Goal: Book appointment/travel/reservation

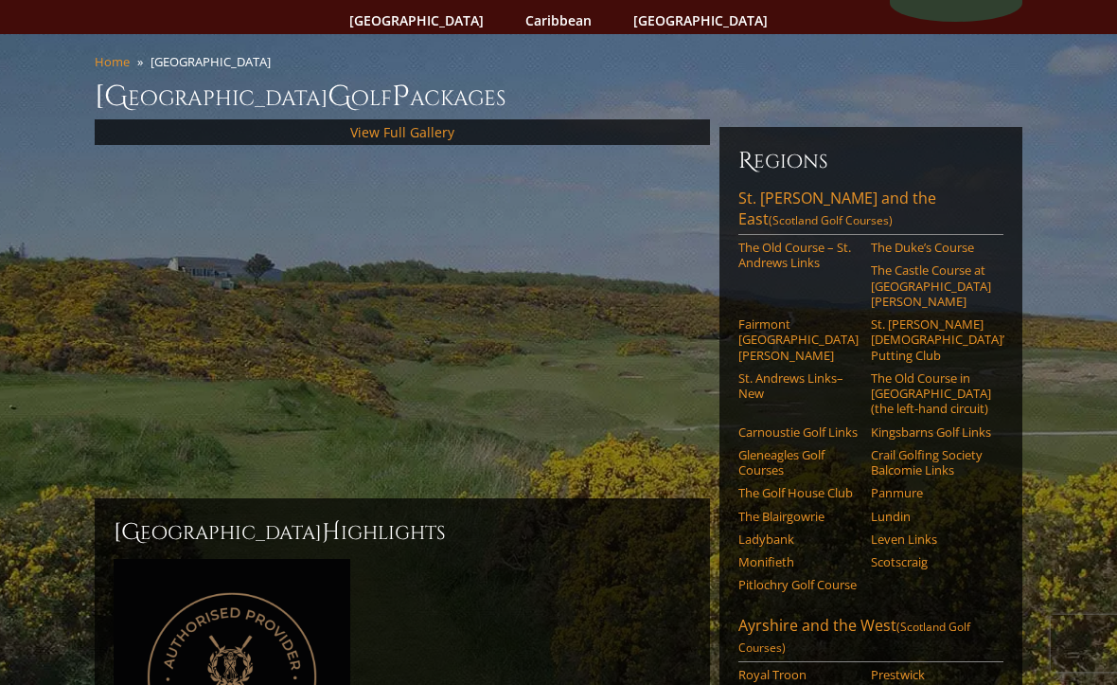
scroll to position [193, 0]
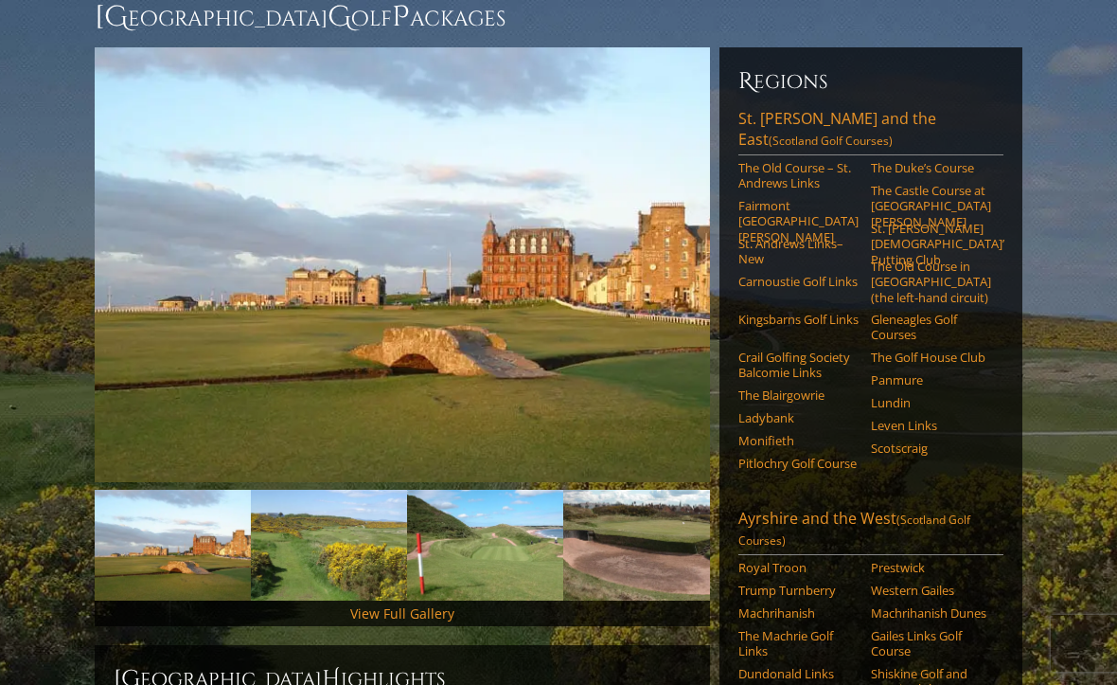
click at [925, 183] on link "The Castle Course at [GEOGRAPHIC_DATA][PERSON_NAME]" at bounding box center [931, 206] width 120 height 46
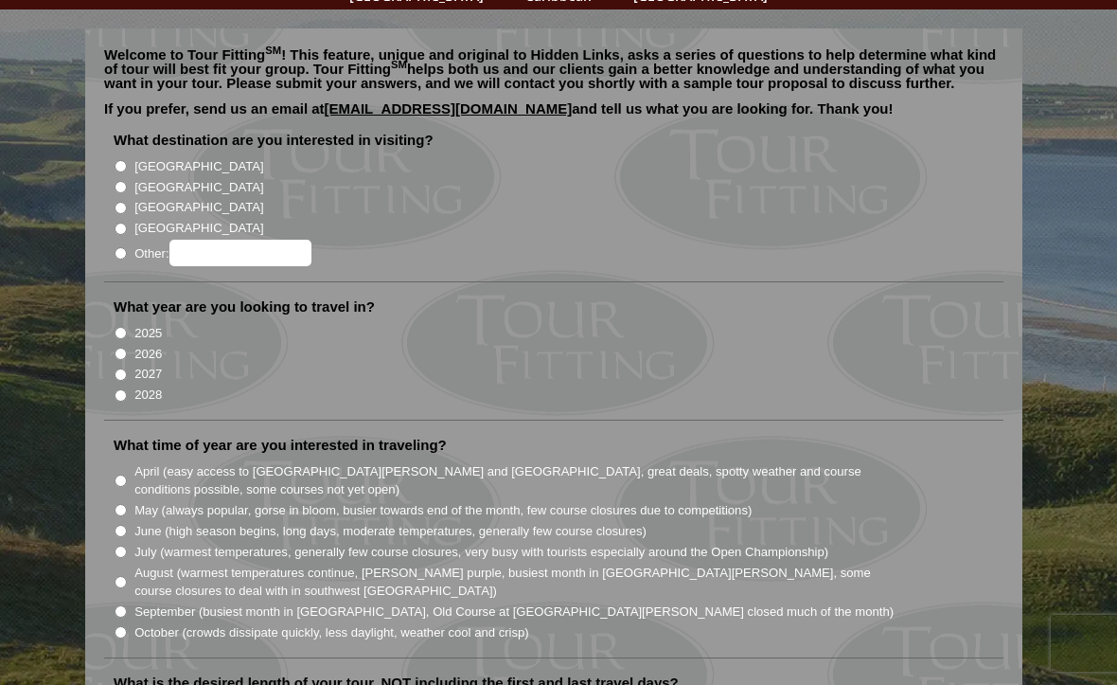
scroll to position [164, 0]
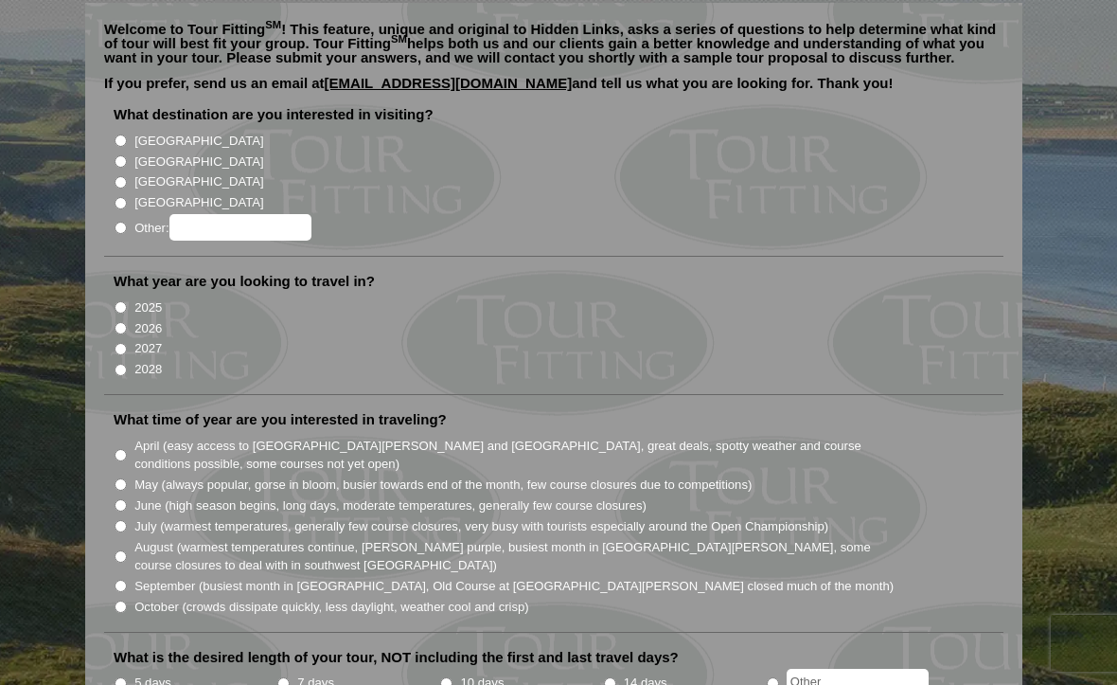
click at [116, 155] on input "[GEOGRAPHIC_DATA]" at bounding box center [121, 161] width 12 height 12
radio input "true"
click at [116, 322] on input "2026" at bounding box center [121, 328] width 12 height 12
radio input "true"
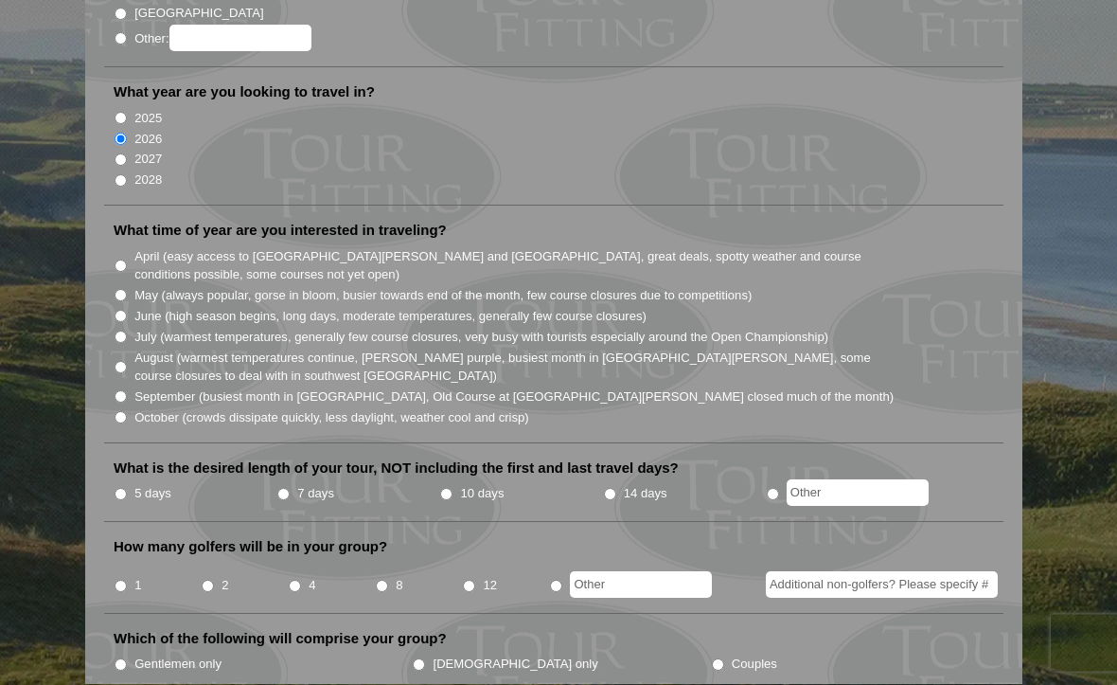
scroll to position [389, 0]
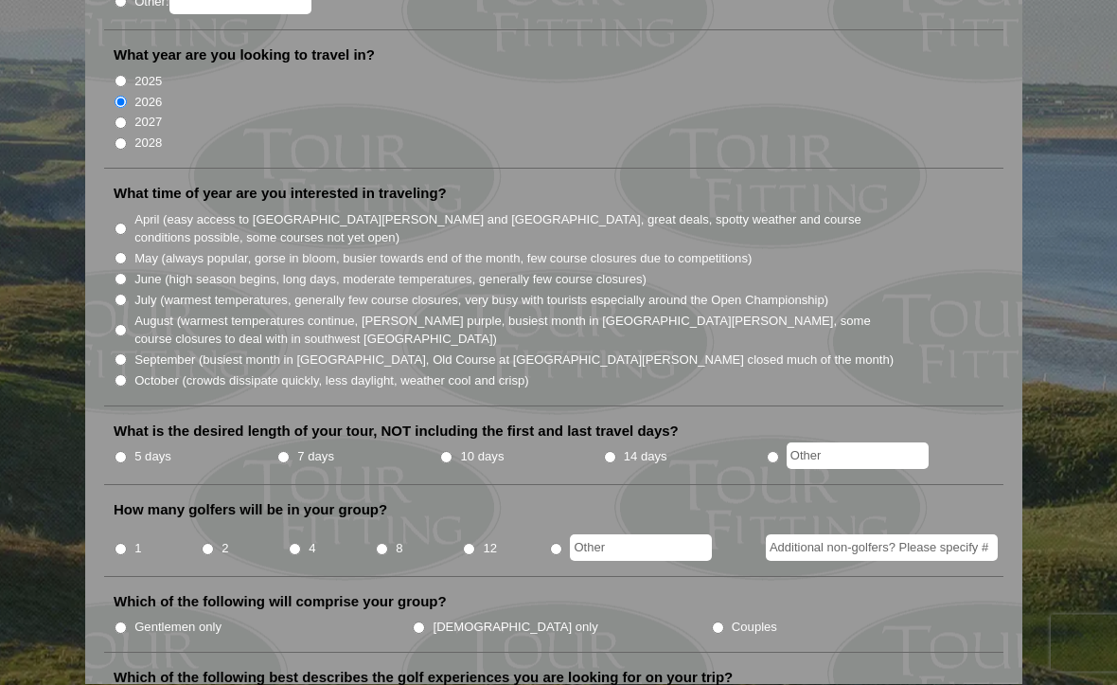
click at [127, 223] on input "April (easy access to St. Andrews and Ballybunion, great deals, spotty weather …" at bounding box center [121, 229] width 12 height 12
radio input "true"
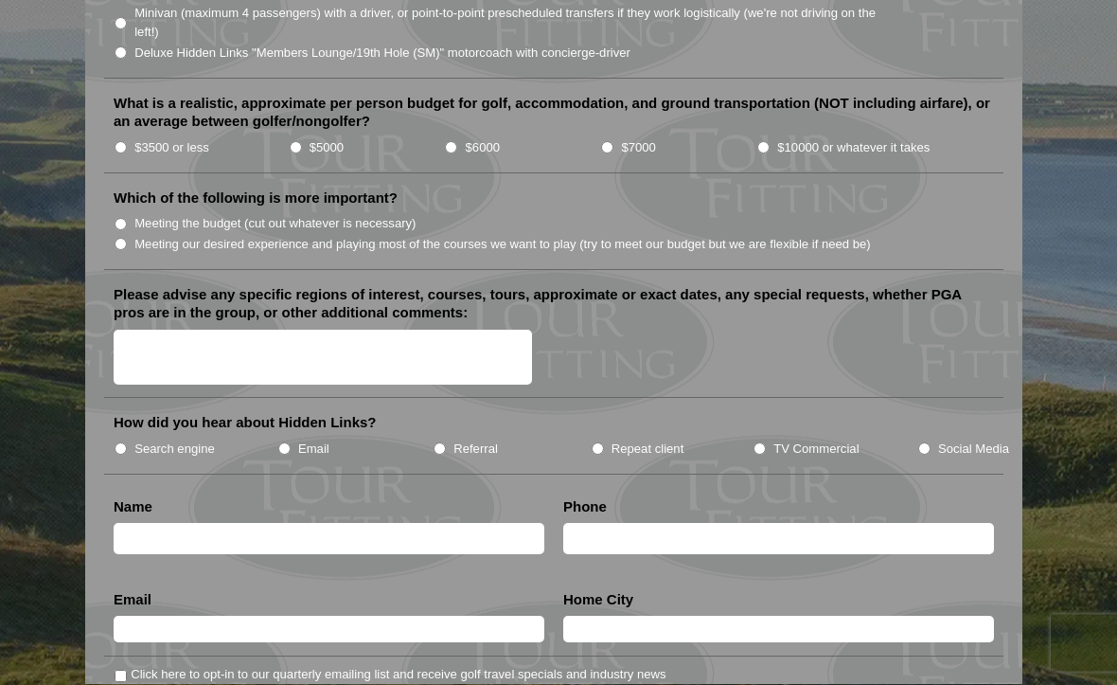
scroll to position [2172, 0]
